Goal: Browse casually

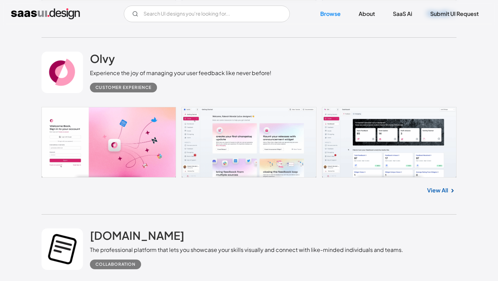
scroll to position [1444, 0]
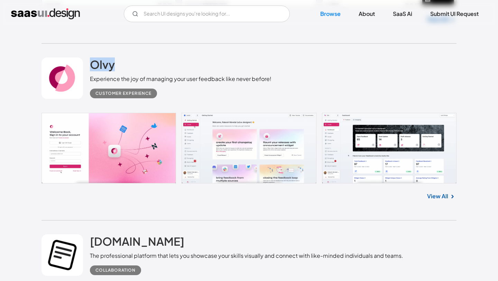
click at [434, 198] on link "View All" at bounding box center [437, 196] width 21 height 8
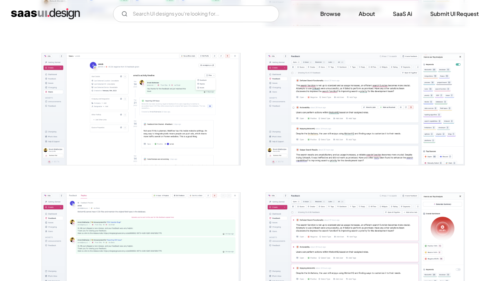
scroll to position [379, 0]
click at [333, 131] on img "open lightbox" at bounding box center [365, 110] width 198 height 112
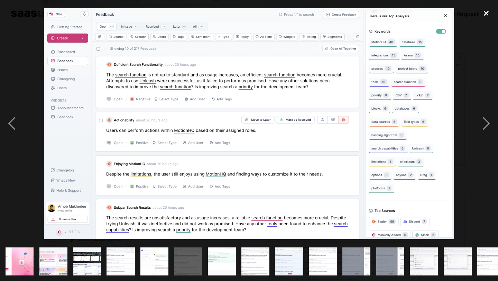
click at [486, 15] on div "close lightbox" at bounding box center [486, 13] width 24 height 15
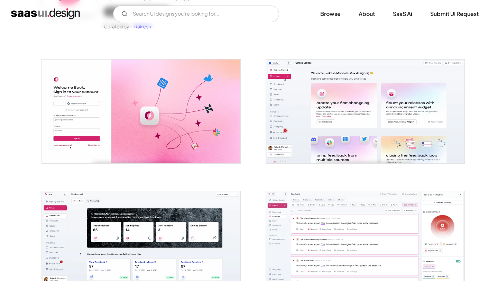
scroll to position [106, 0]
